Goal: Navigation & Orientation: Find specific page/section

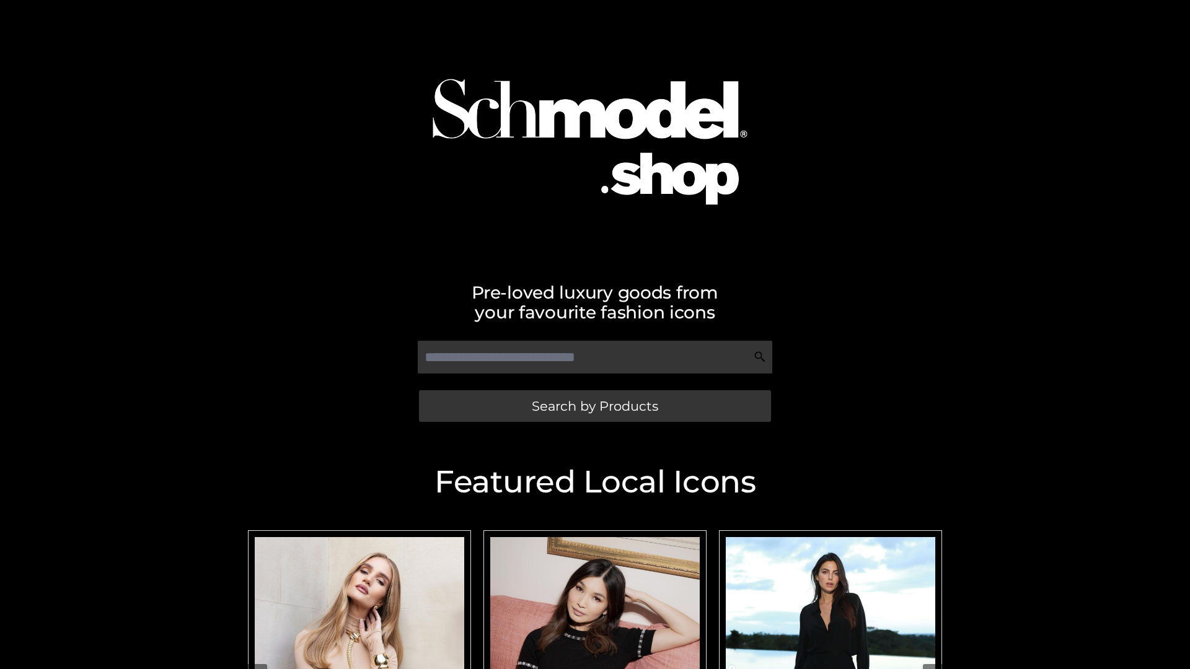
click at [594, 406] on span "Search by Products" at bounding box center [595, 406] width 126 height 13
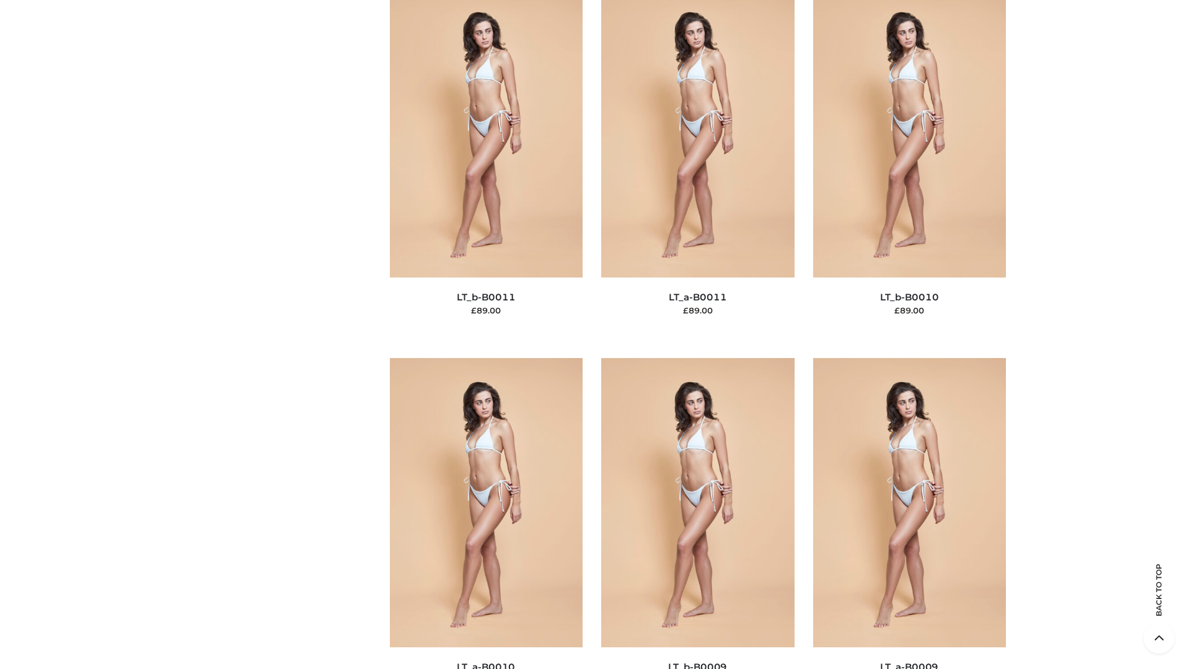
scroll to position [5567, 0]
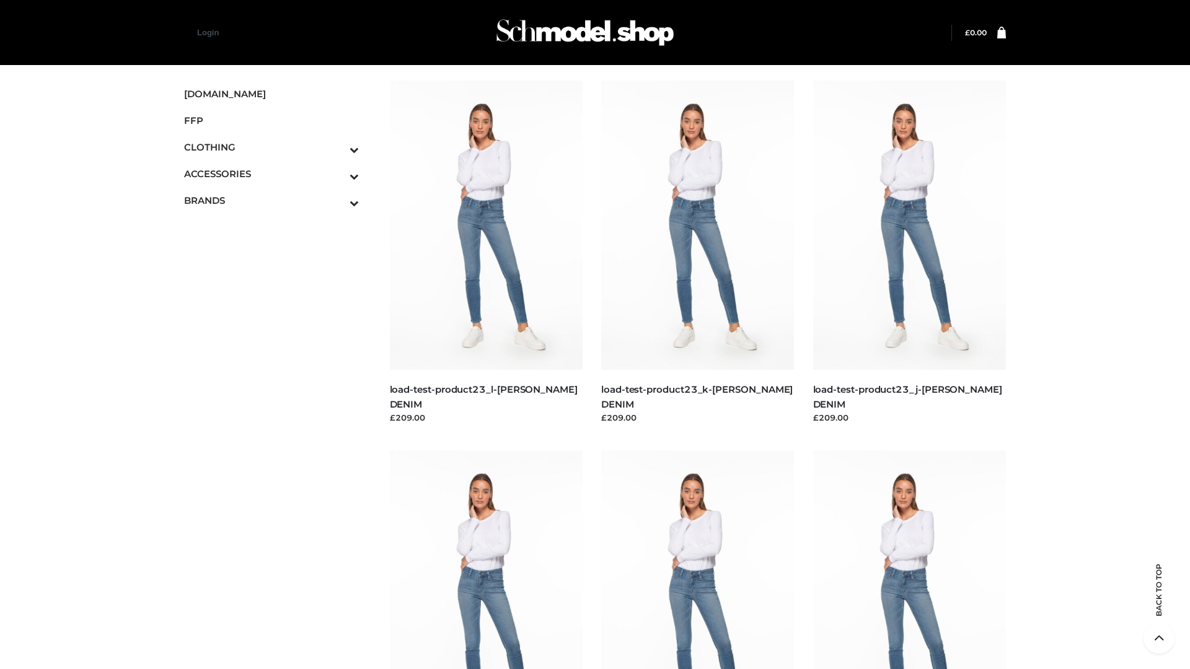
scroll to position [1087, 0]
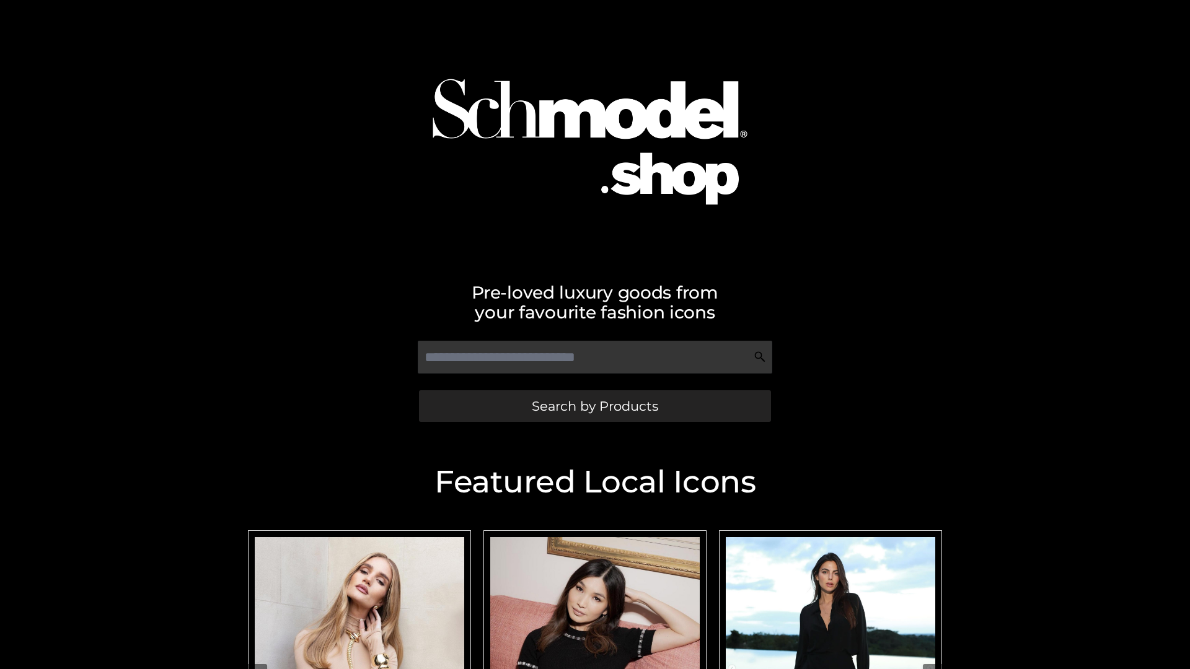
click at [594, 406] on span "Search by Products" at bounding box center [595, 406] width 126 height 13
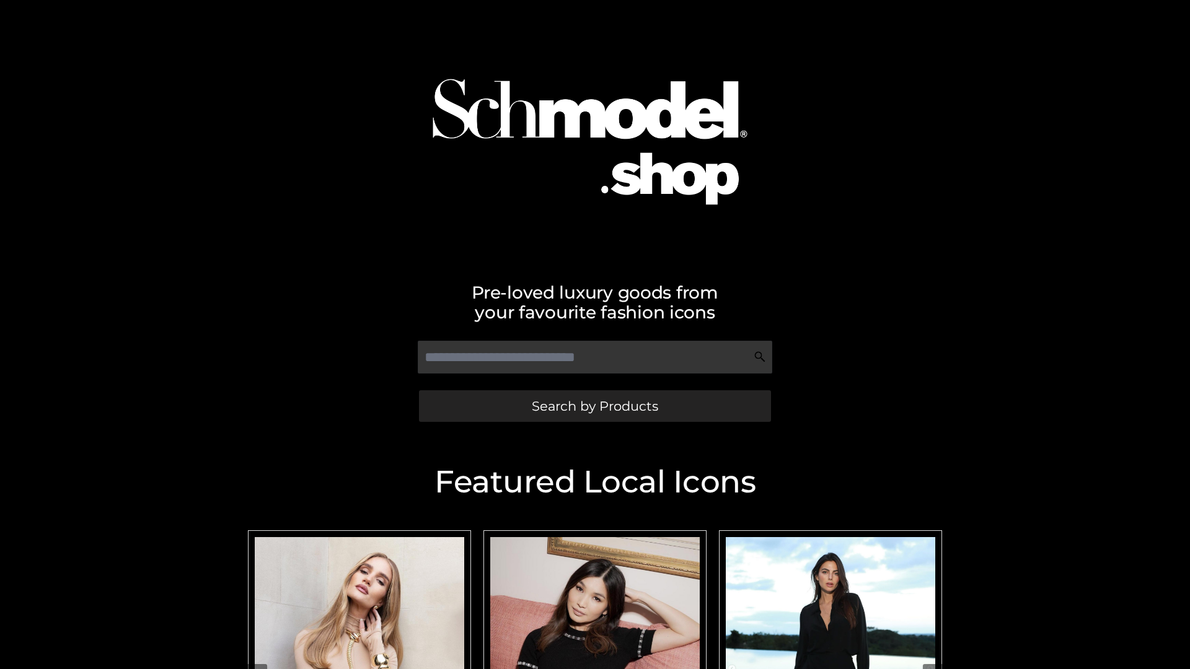
click at [594, 406] on span "Search by Products" at bounding box center [595, 406] width 126 height 13
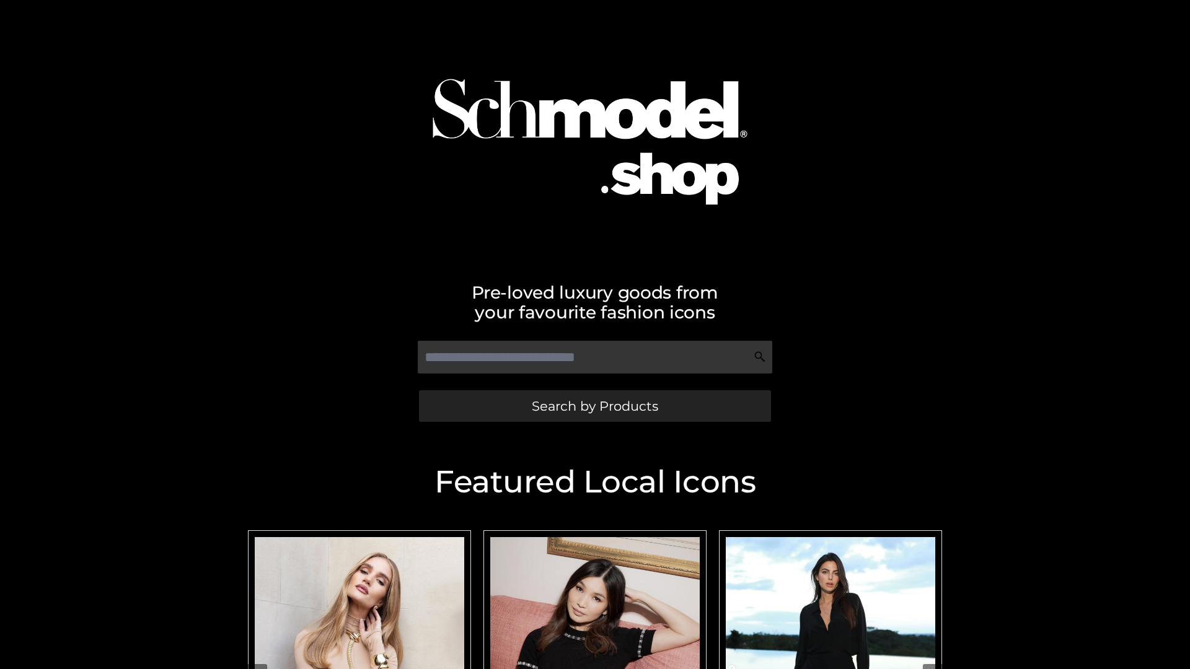
click at [594, 406] on span "Search by Products" at bounding box center [595, 406] width 126 height 13
